Goal: Information Seeking & Learning: Find specific fact

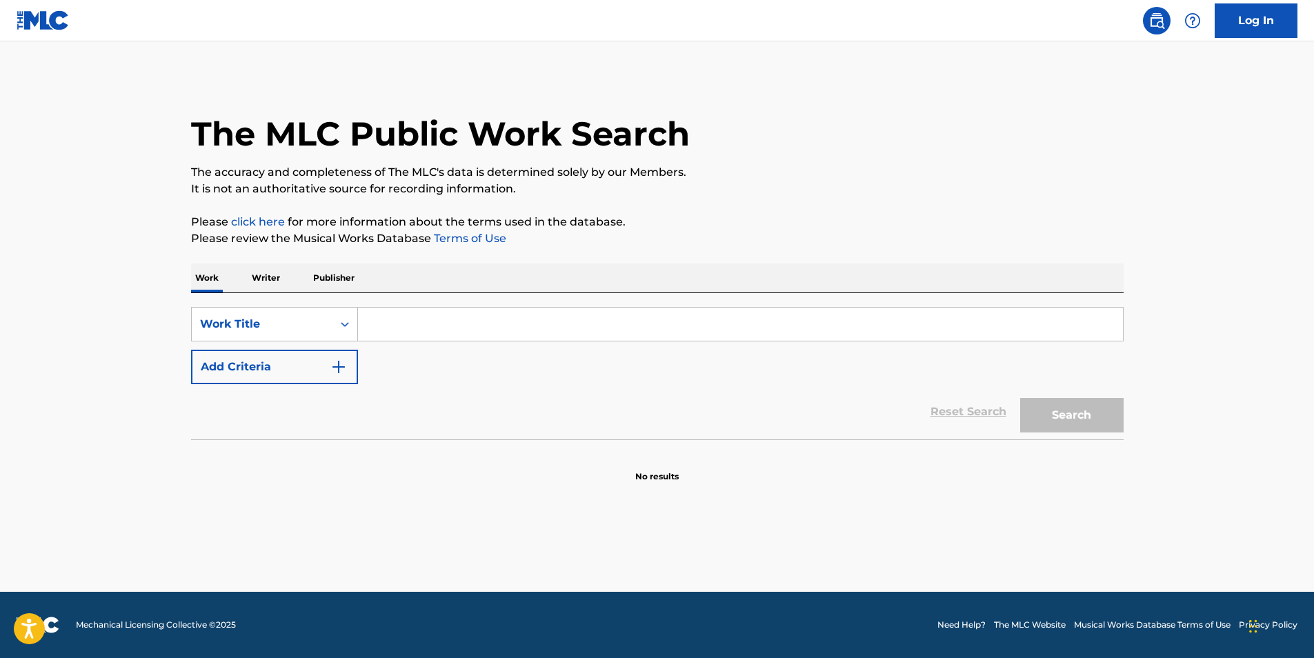
click at [477, 330] on input "Search Form" at bounding box center [740, 324] width 765 height 33
type input "b"
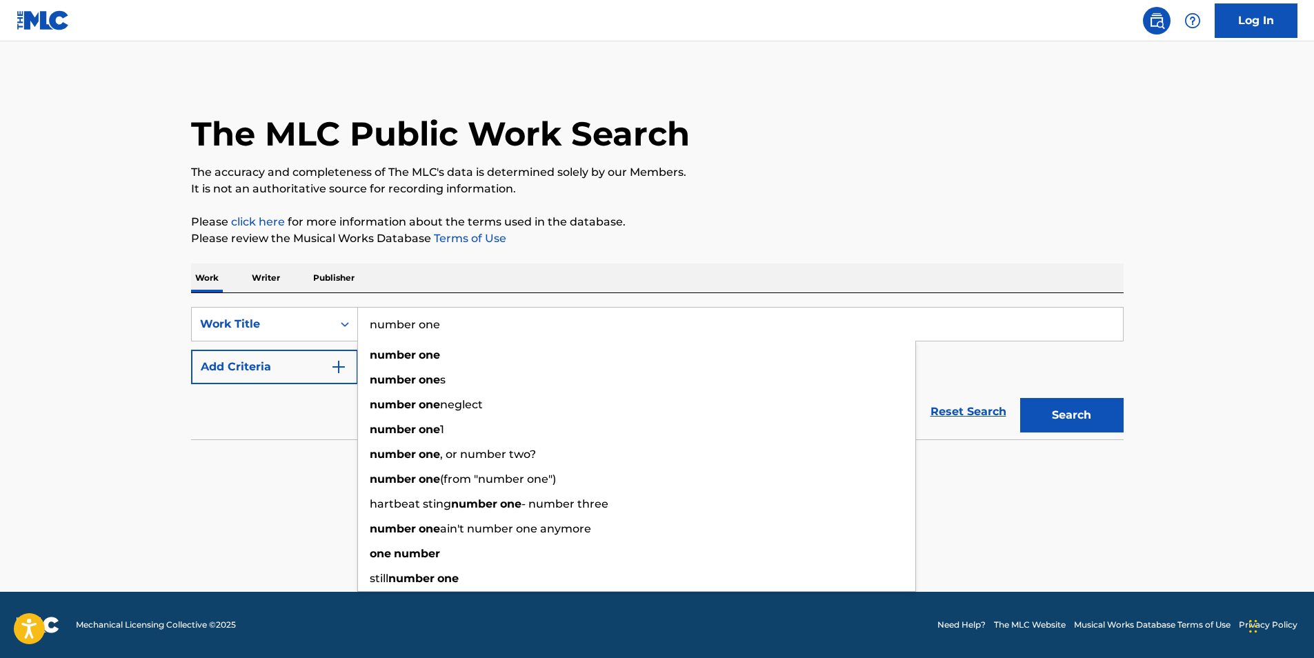
type input "number one"
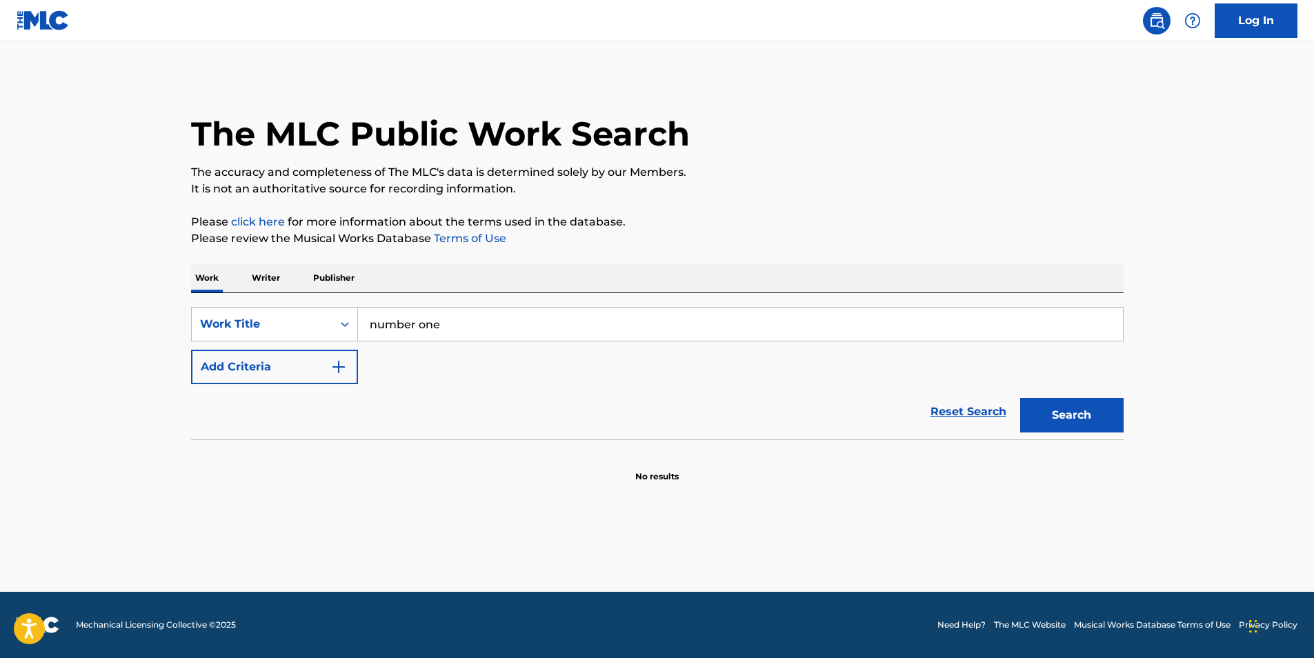
click at [331, 373] on img "Search Form" at bounding box center [339, 367] width 17 height 17
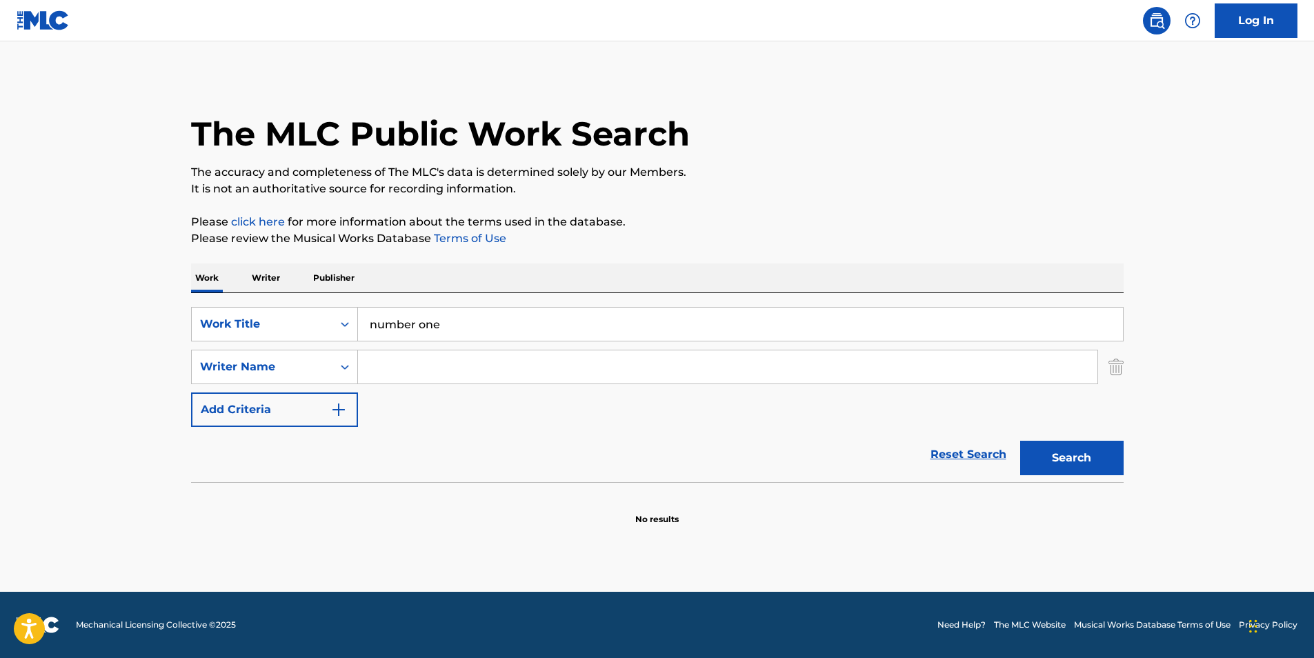
click at [431, 372] on input "Search Form" at bounding box center [728, 367] width 740 height 33
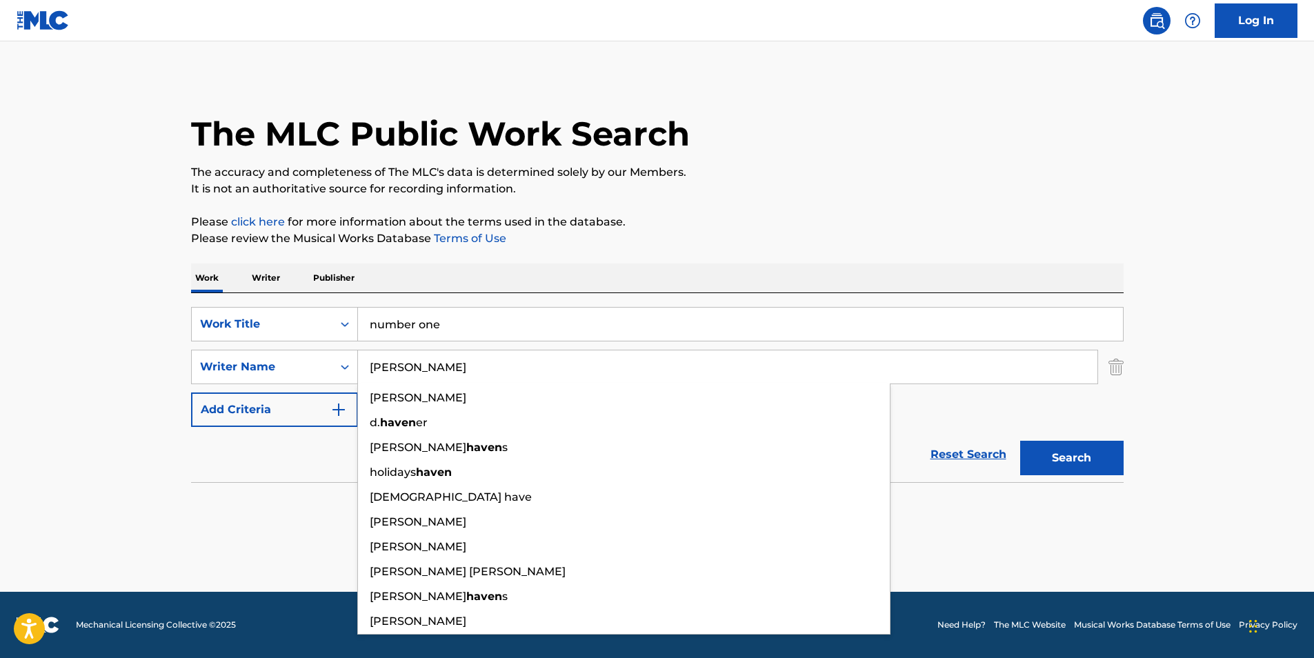
type input "[PERSON_NAME]"
click at [1021, 441] on button "Search" at bounding box center [1072, 458] width 103 height 34
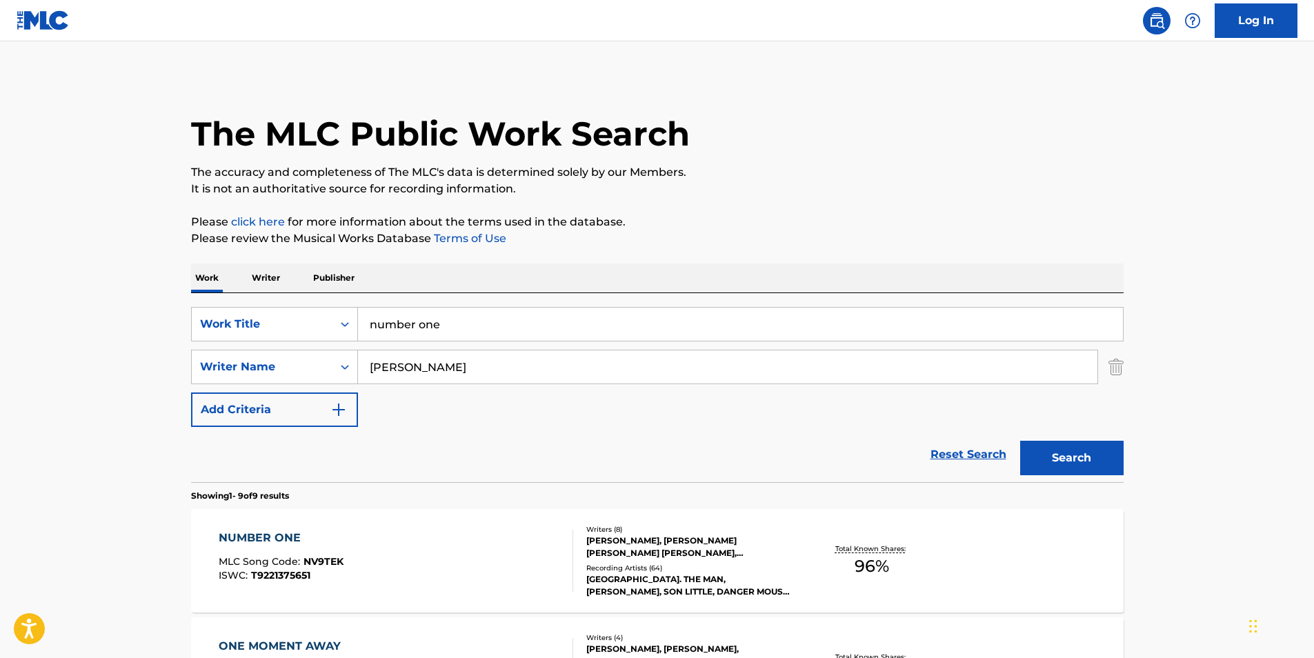
click at [264, 536] on div "NUMBER ONE" at bounding box center [281, 538] width 125 height 17
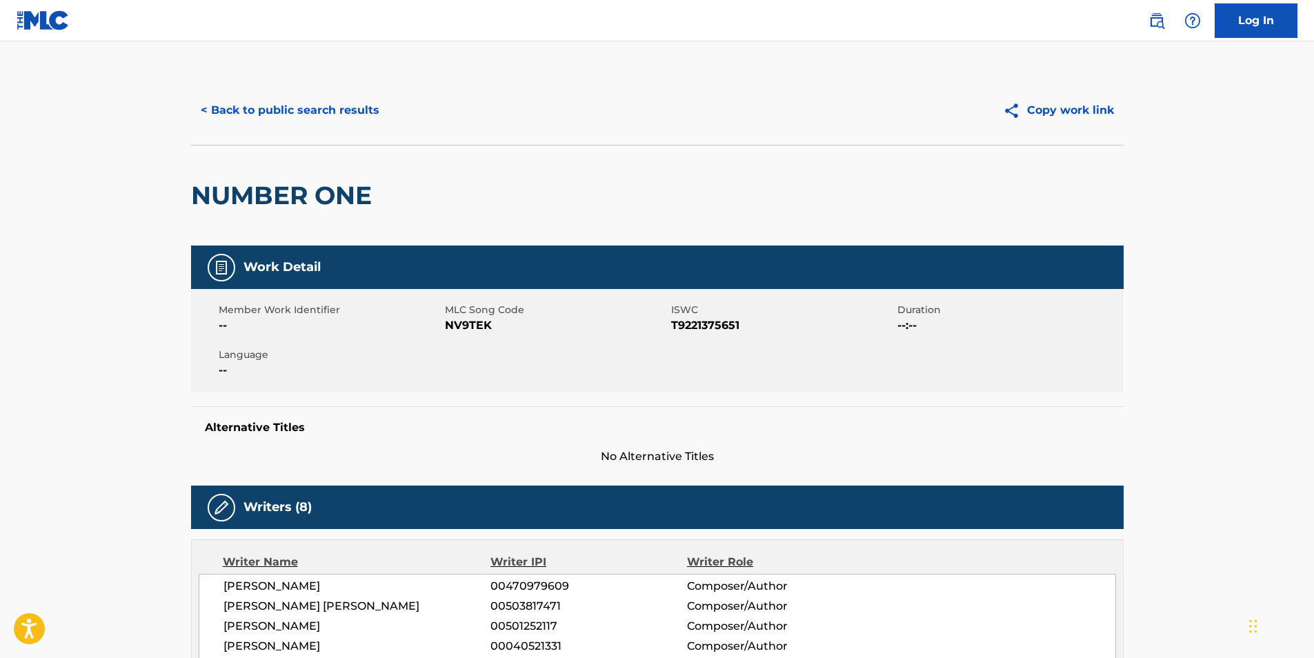
click at [297, 109] on button "< Back to public search results" at bounding box center [290, 110] width 198 height 34
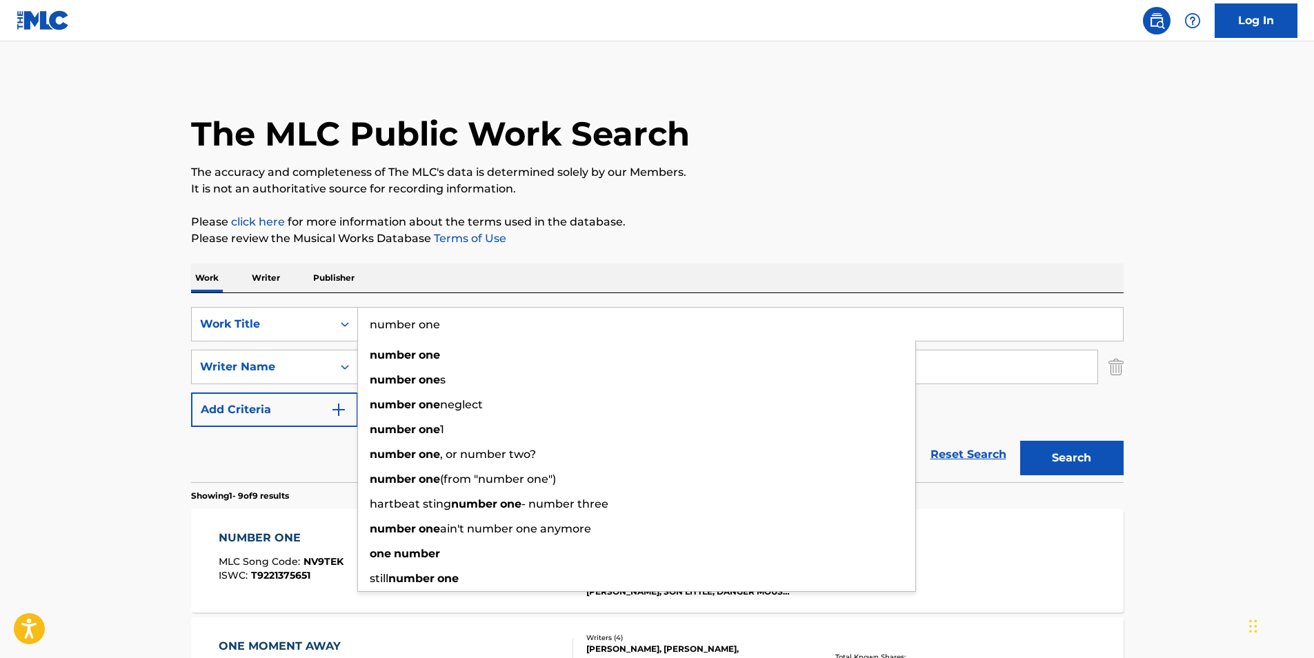
drag, startPoint x: 521, startPoint y: 320, endPoint x: 127, endPoint y: 290, distance: 395.1
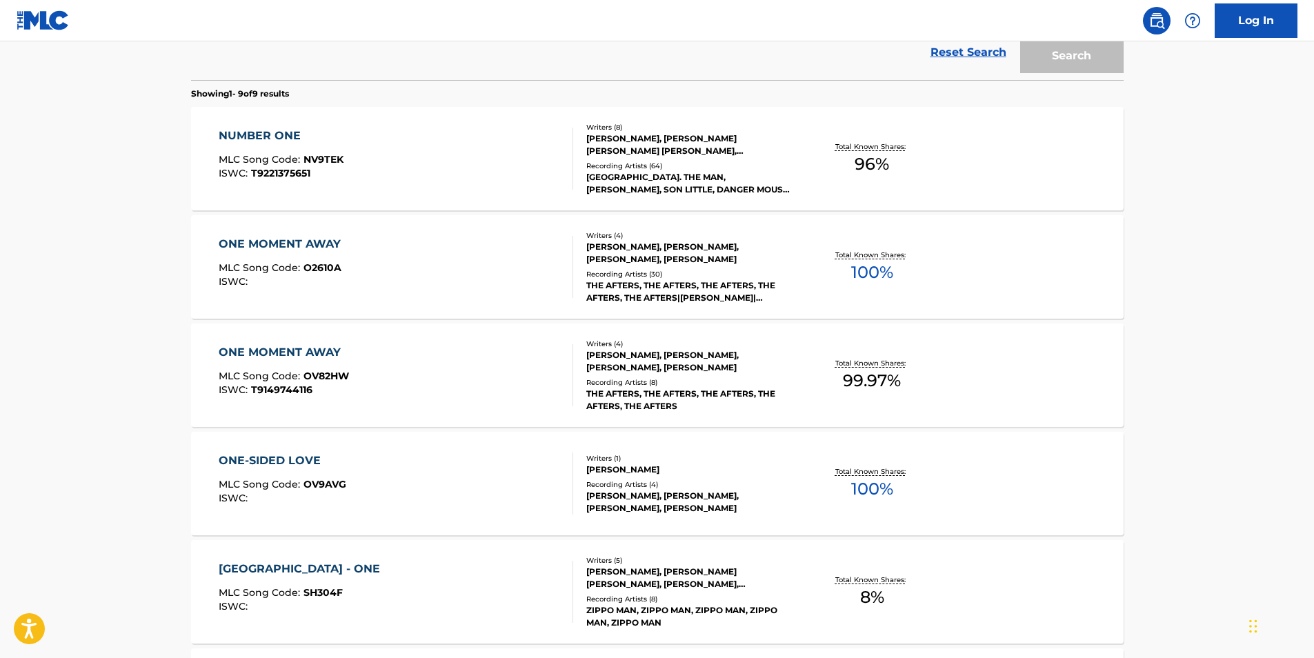
scroll to position [414, 0]
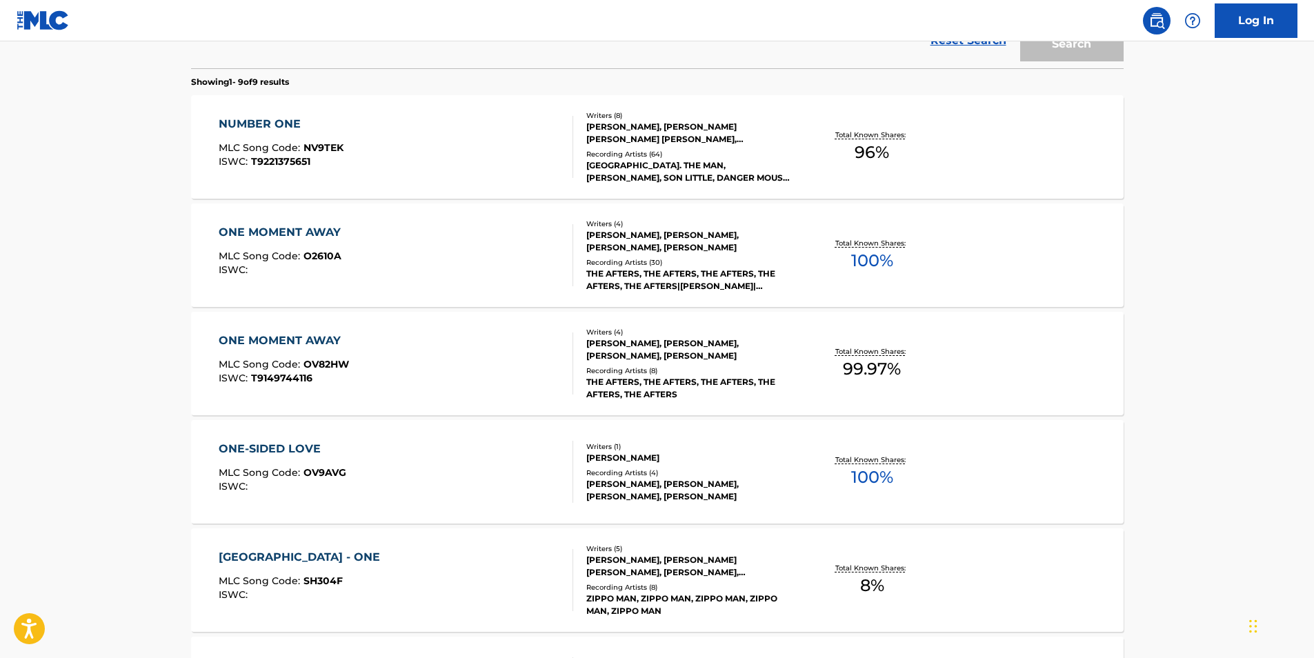
click at [300, 453] on div "ONE-SIDED LOVE" at bounding box center [283, 449] width 128 height 17
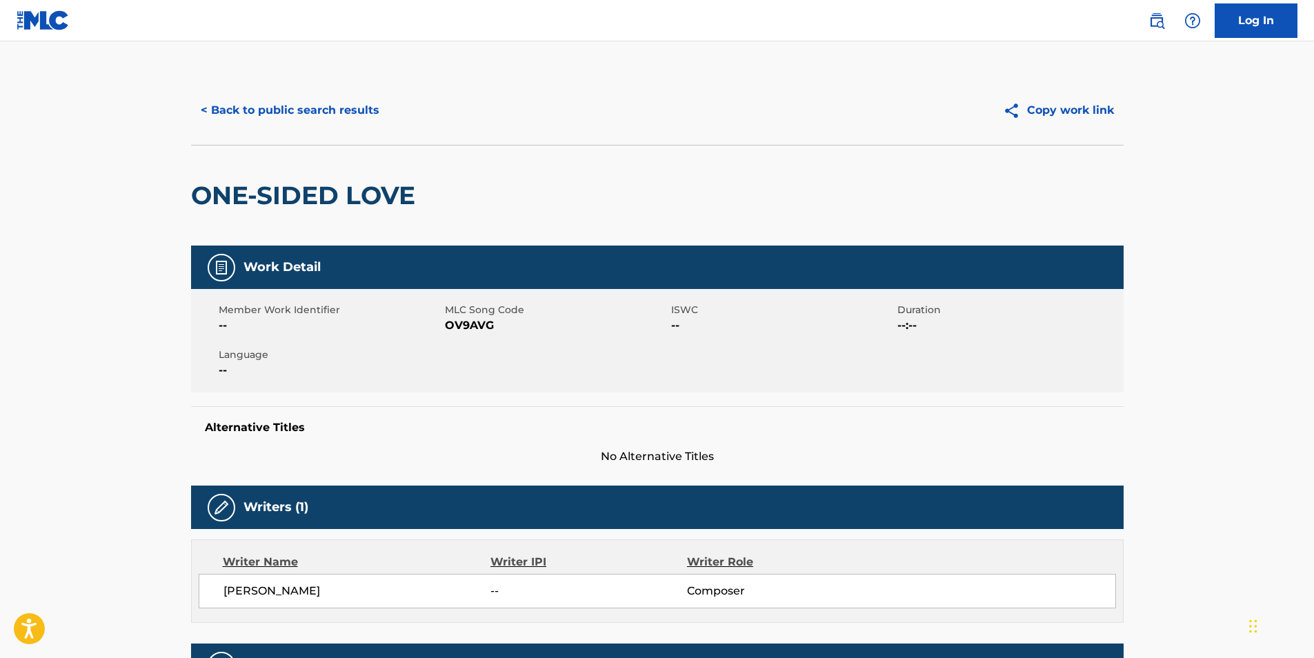
click at [348, 106] on button "< Back to public search results" at bounding box center [290, 110] width 198 height 34
